Goal: Transaction & Acquisition: Subscribe to service/newsletter

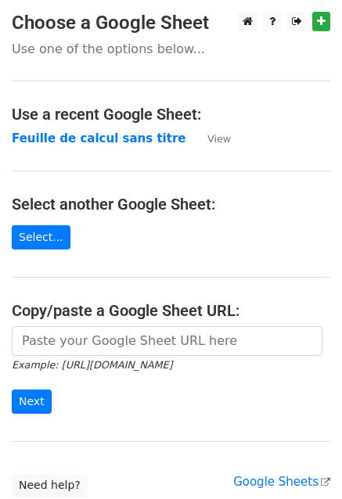
click at [110, 146] on td "Feuille de calcul sans titre" at bounding box center [102, 139] width 180 height 18
click at [119, 137] on strong "Feuille de calcul sans titre" at bounding box center [99, 139] width 174 height 14
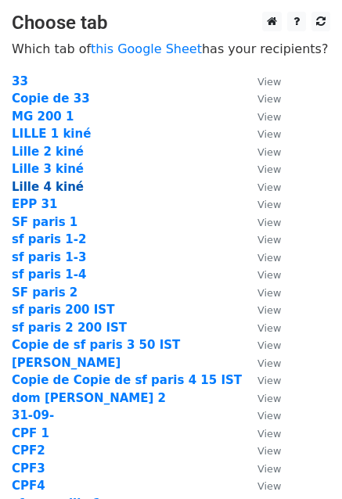
click at [41, 189] on strong "Lille 4 kiné" at bounding box center [48, 187] width 72 height 14
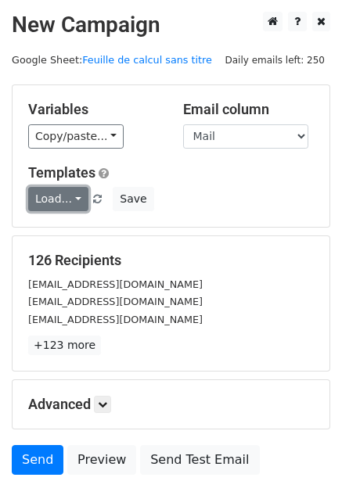
click at [41, 197] on link "Load..." at bounding box center [58, 199] width 60 height 24
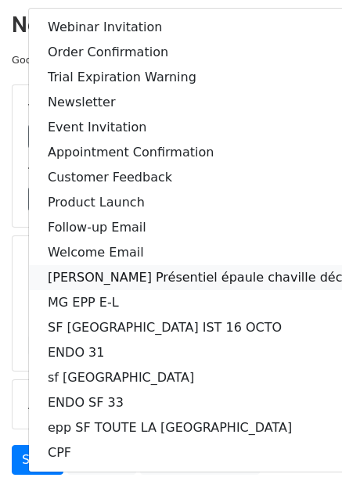
click at [77, 285] on link "LILE Kiné Présentiel épaule chaville décembre" at bounding box center [215, 277] width 373 height 25
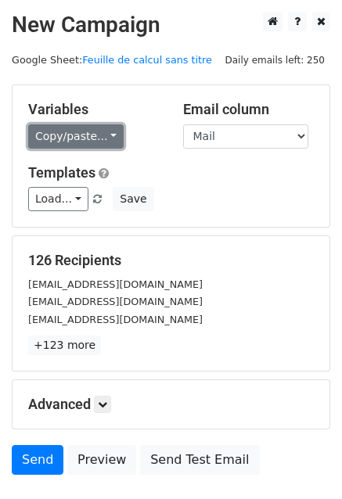
click at [74, 131] on link "Copy/paste..." at bounding box center [76, 136] width 96 height 24
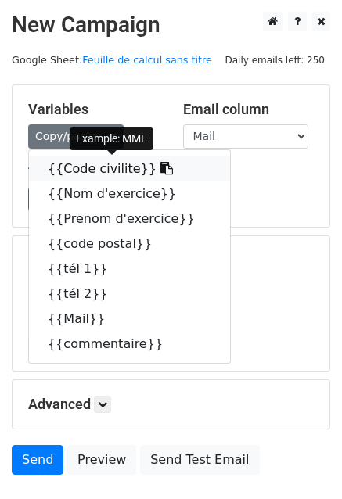
click at [75, 168] on link "{{Code civilite}}" at bounding box center [129, 169] width 201 height 25
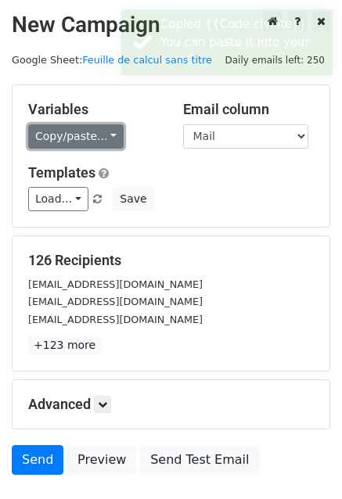
click at [82, 132] on link "Copy/paste..." at bounding box center [76, 136] width 96 height 24
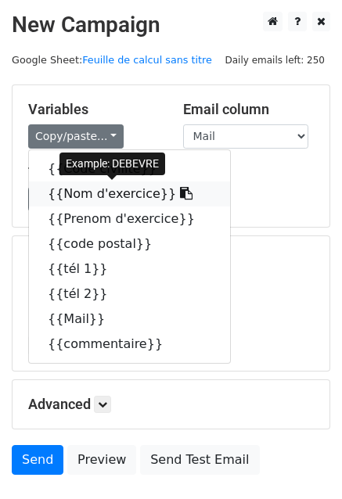
click at [106, 199] on link "{{Nom d'exercice}}" at bounding box center [129, 194] width 201 height 25
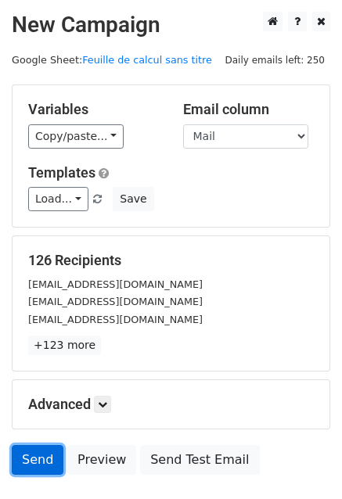
click at [31, 471] on link "Send" at bounding box center [38, 460] width 52 height 30
